Goal: Use online tool/utility: Utilize a website feature to perform a specific function

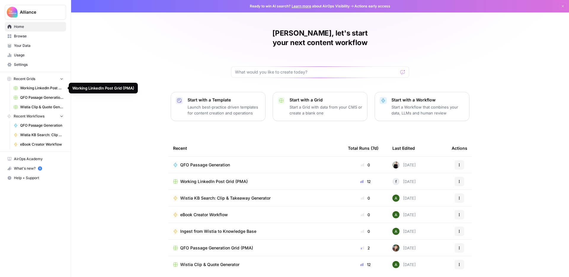
click at [47, 88] on span "Working LinkedIn Post Grid (PMA)" at bounding box center [41, 87] width 43 height 5
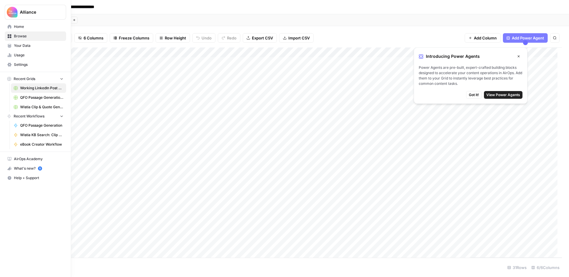
click at [32, 78] on span "Recent Grids" at bounding box center [25, 78] width 22 height 5
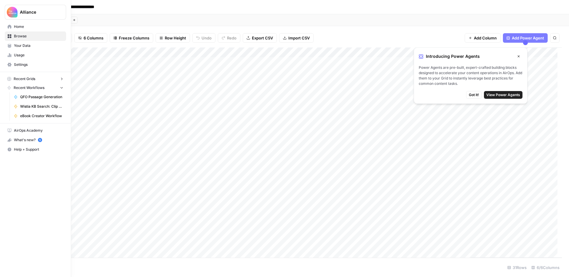
click at [32, 78] on span "Recent Grids" at bounding box center [25, 78] width 22 height 5
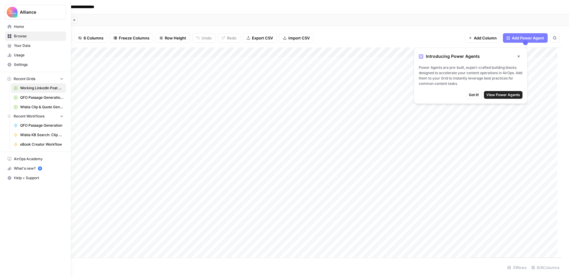
click at [22, 34] on span "Browse" at bounding box center [39, 36] width 50 height 5
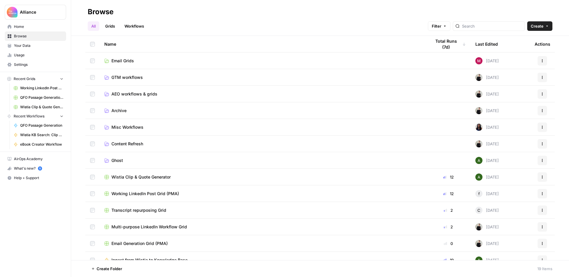
click at [137, 28] on link "Workflows" at bounding box center [134, 25] width 27 height 9
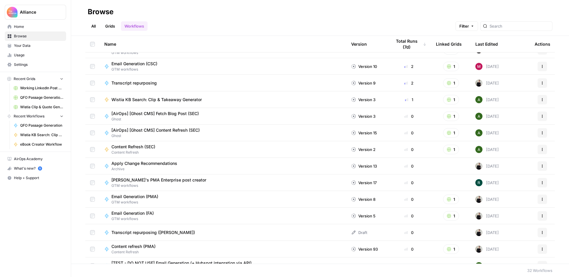
scroll to position [62, 0]
click at [144, 211] on span "Email Generation (FA)" at bounding box center [132, 212] width 42 height 6
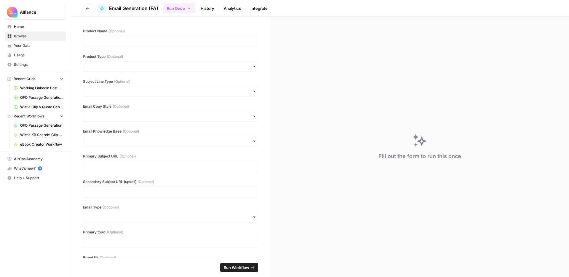
click at [91, 8] on button "Go back" at bounding box center [87, 8] width 9 height 9
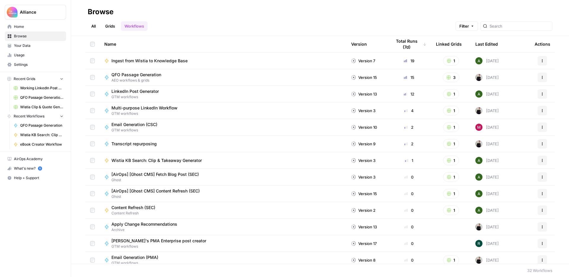
click at [105, 24] on link "Grids" at bounding box center [110, 25] width 17 height 9
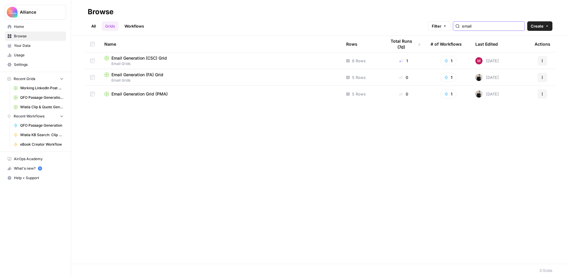
type input "email"
click at [141, 75] on span "Email Generation (FA) Grid" at bounding box center [137, 75] width 52 height 6
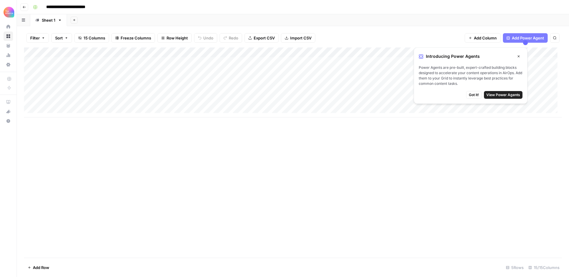
click at [474, 94] on span "Got it!" at bounding box center [474, 94] width 10 height 5
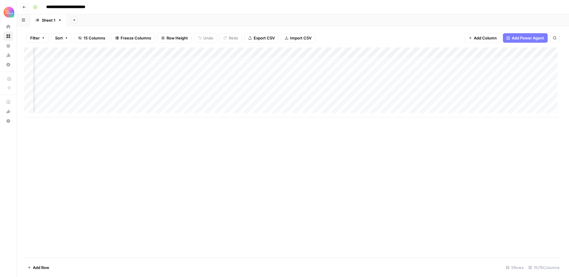
scroll to position [0, 283]
click at [321, 62] on div "Add Column" at bounding box center [293, 82] width 538 height 70
click at [318, 62] on div "Add Column" at bounding box center [293, 82] width 538 height 70
click at [318, 62] on body "**********" at bounding box center [284, 138] width 569 height 277
click at [319, 74] on div "Add Column" at bounding box center [293, 82] width 538 height 70
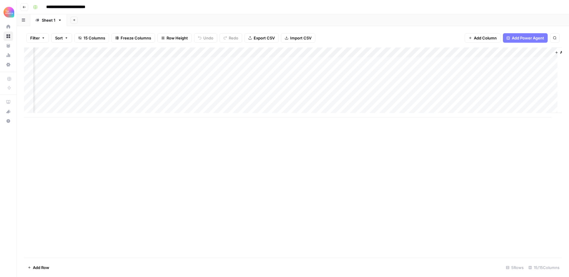
click at [358, 61] on div "Add Column" at bounding box center [293, 82] width 538 height 70
click at [368, 74] on div "Add Column" at bounding box center [293, 82] width 538 height 70
click at [425, 61] on div "Add Column" at bounding box center [293, 82] width 538 height 70
click at [439, 63] on div "Add Column" at bounding box center [293, 82] width 538 height 70
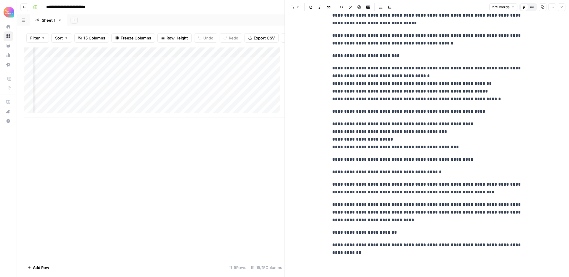
scroll to position [60, 0]
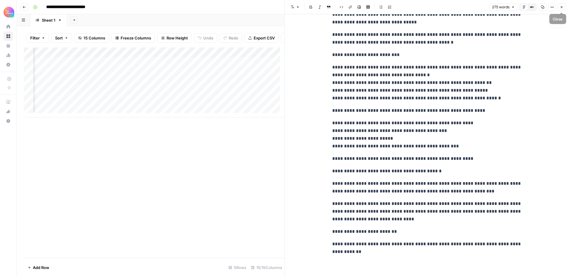
click at [562, 7] on icon "button" at bounding box center [562, 7] width 4 height 4
